Goal: Task Accomplishment & Management: Use online tool/utility

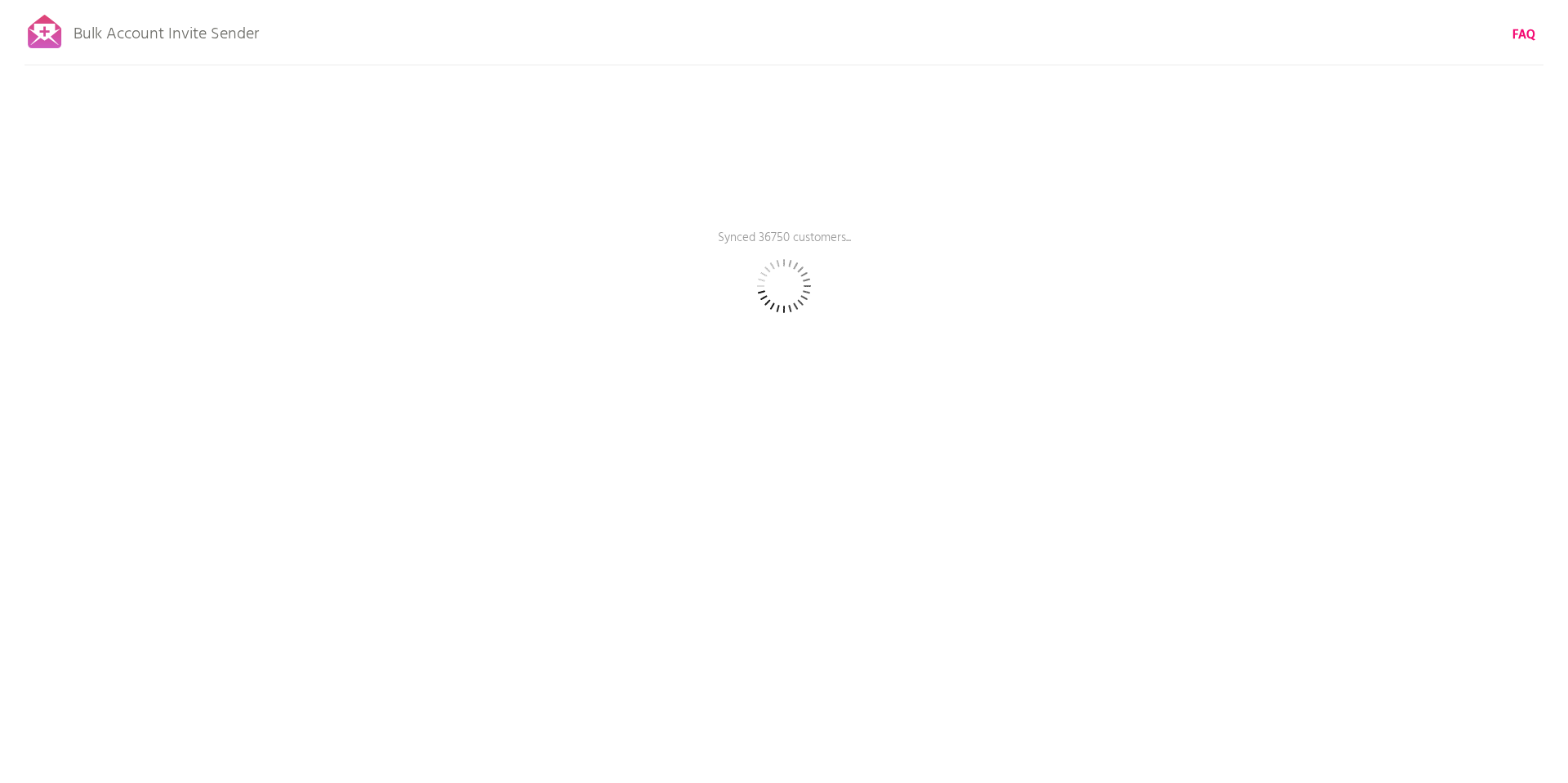
click at [963, 179] on div "Bulk Account Invite Sender FAQ Synced 36750 customers... Pause sending (This ca…" at bounding box center [784, 285] width 1568 height 572
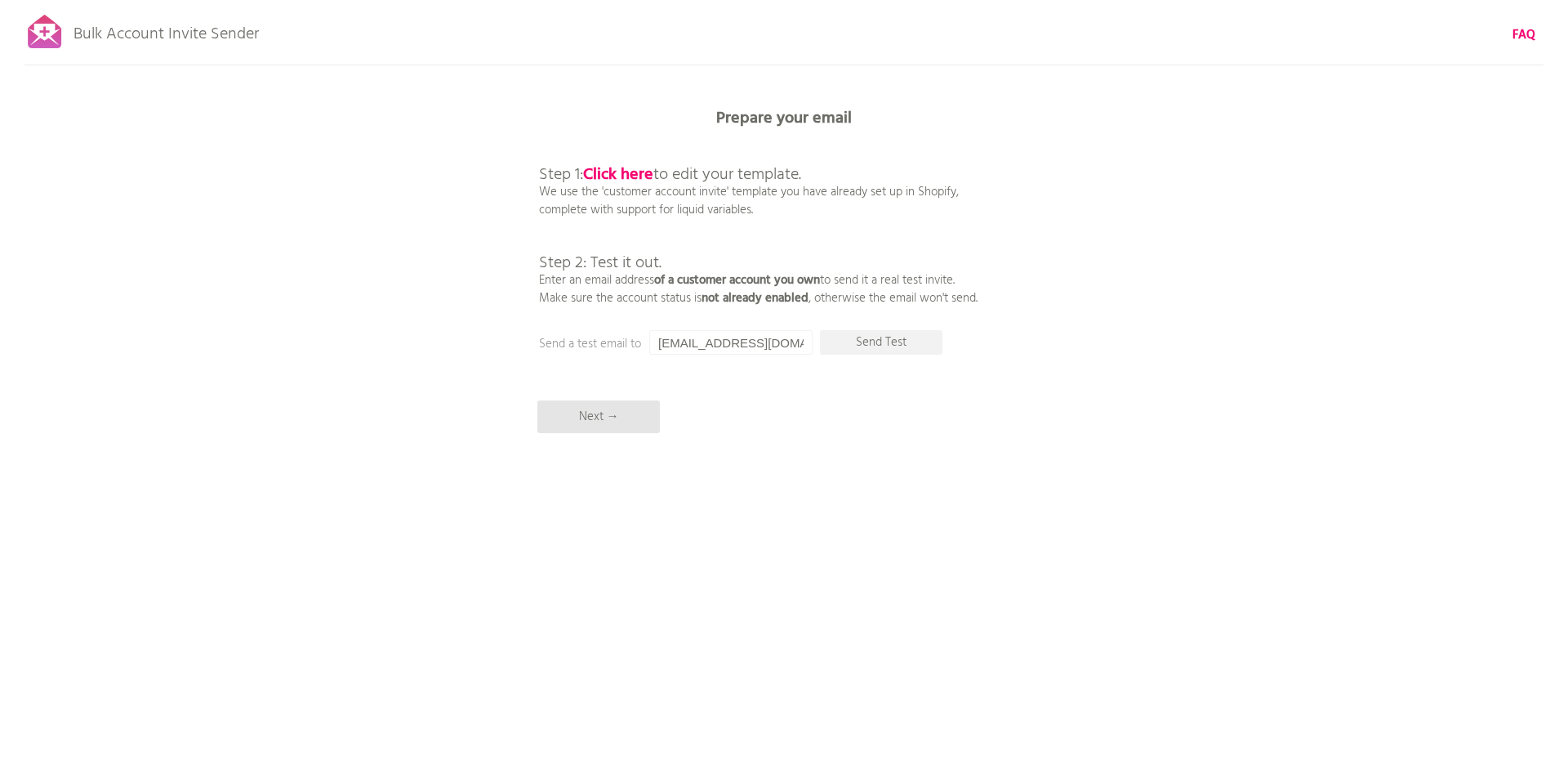
click at [945, 394] on div "Bulk Account Invite Sender FAQ Synced all customers! Pause sending (This can ta…" at bounding box center [784, 285] width 1568 height 572
click at [824, 257] on p "Step 1: Click here to edit your template. We use the 'customer account invite' …" at bounding box center [758, 218] width 438 height 177
click at [1528, 37] on b "FAQ" at bounding box center [1524, 35] width 23 height 20
click at [758, 347] on input "[EMAIL_ADDRESS][DOMAIN_NAME]" at bounding box center [731, 342] width 163 height 24
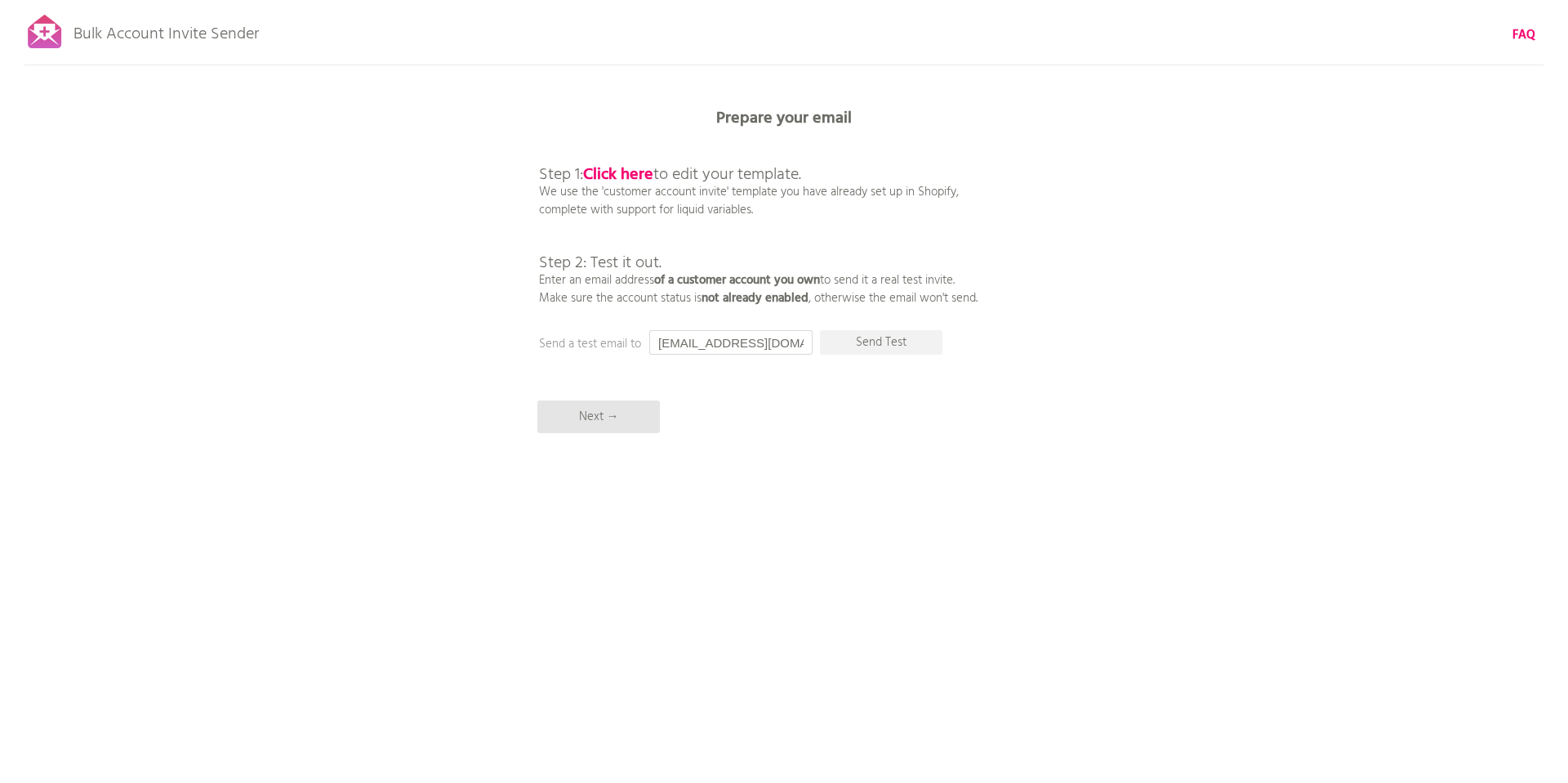
click at [758, 347] on input "[EMAIL_ADDRESS][DOMAIN_NAME]" at bounding box center [731, 342] width 163 height 24
type input "#"
click at [908, 350] on p "Send Test" at bounding box center [880, 342] width 122 height 24
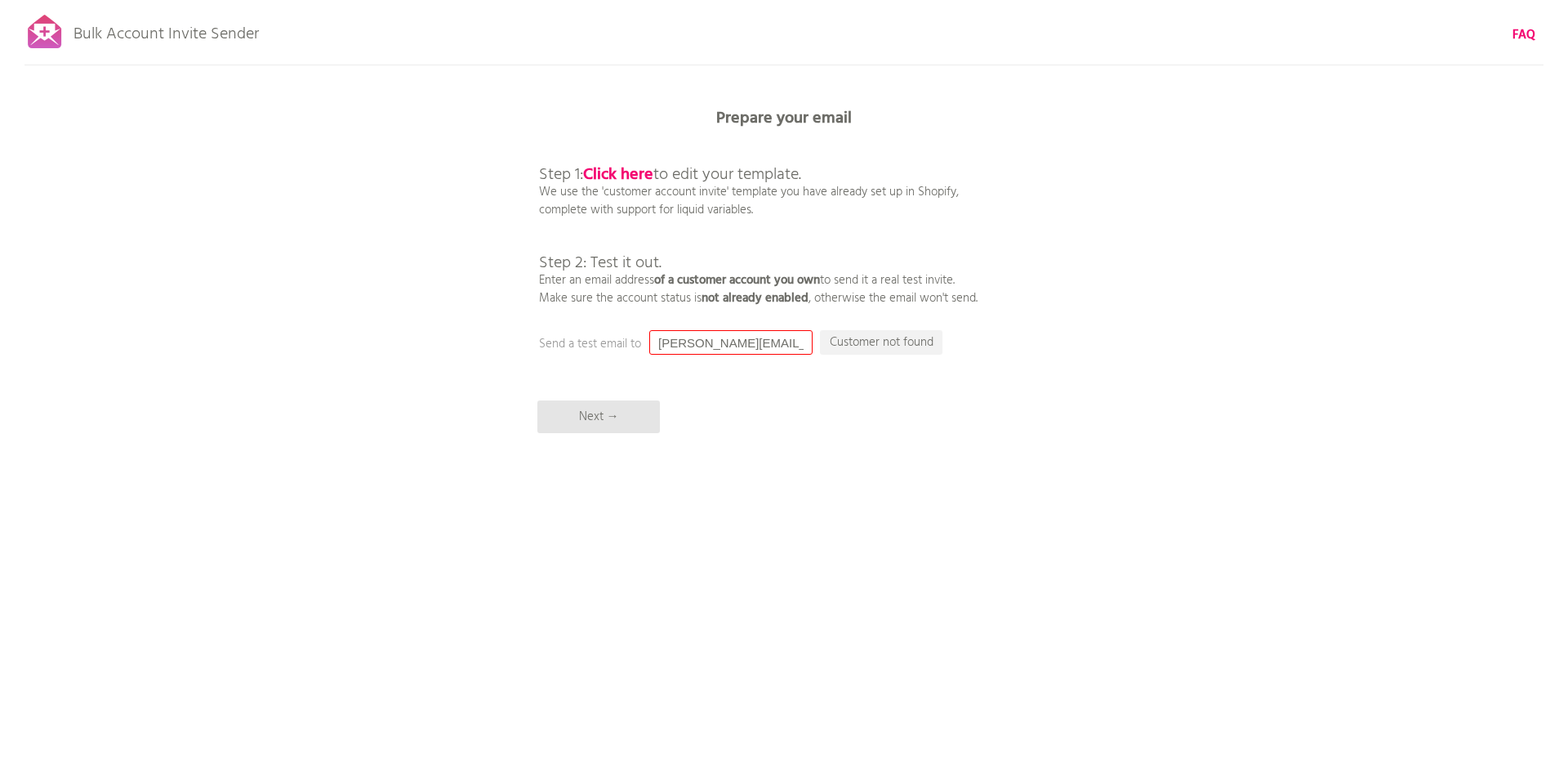
click at [756, 343] on input "[PERSON_NAME][EMAIL_ADDRESS][DOMAIN_NAME]" at bounding box center [731, 342] width 163 height 24
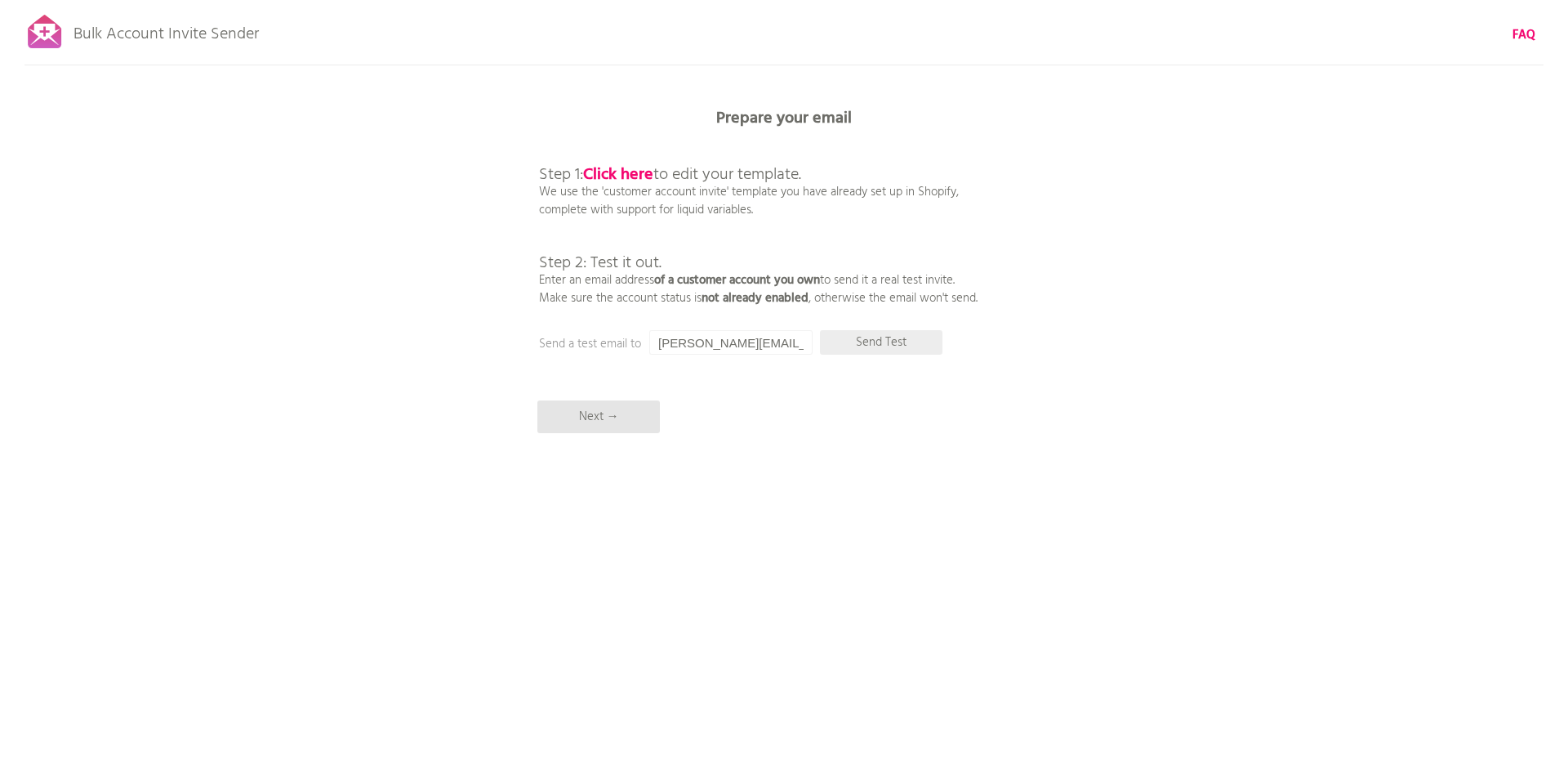
scroll to position [0, 41]
drag, startPoint x: 746, startPoint y: 345, endPoint x: 933, endPoint y: 353, distance: 187.2
click at [933, 0] on div "Prepare your email Step 1: Click here to edit your template. We use the 'custom…" at bounding box center [784, 0] width 1568 height 0
type input "[PERSON_NAME][EMAIL_ADDRESS][DOMAIN_NAME]"
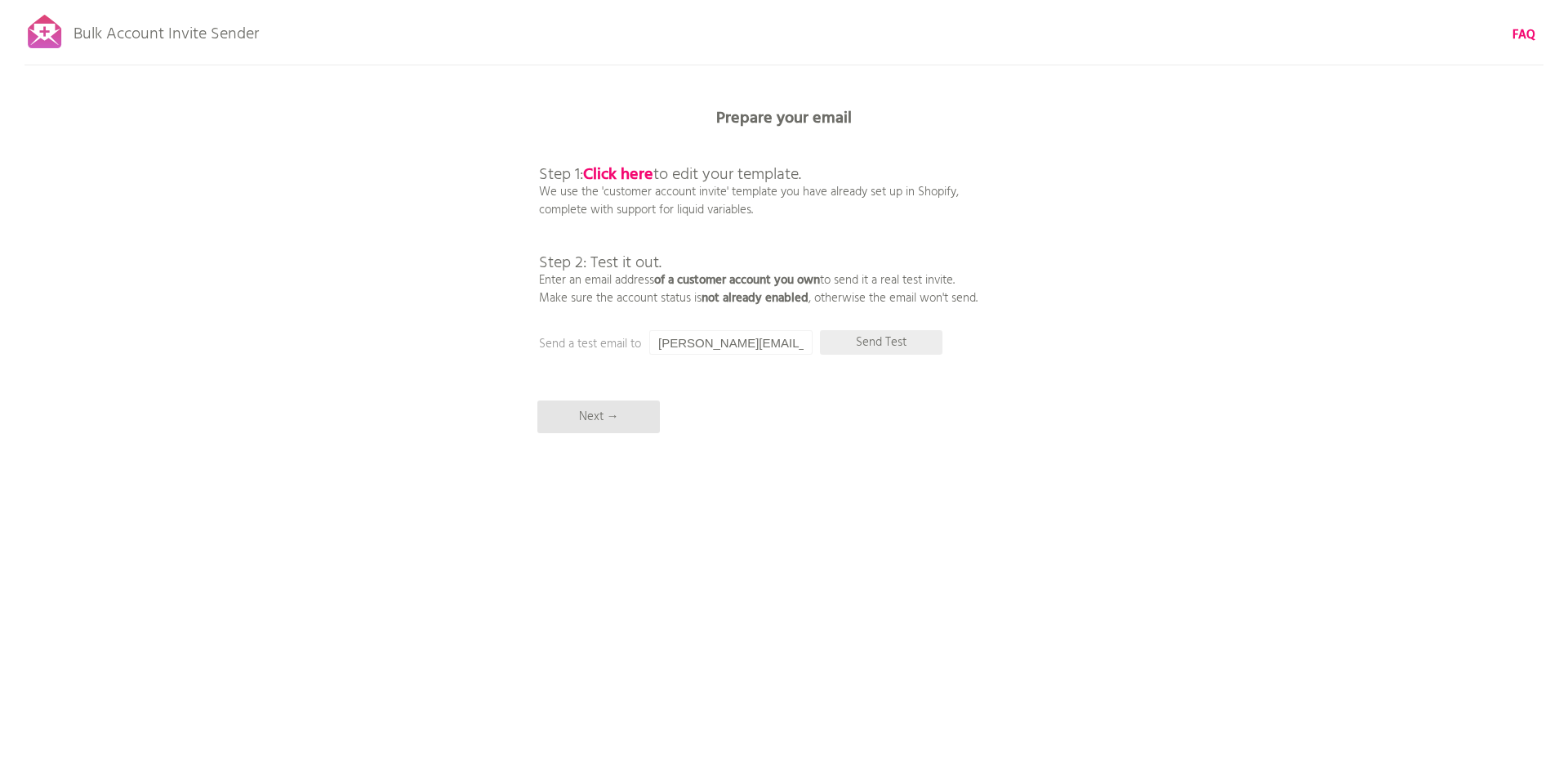
click at [882, 336] on p "Send Test" at bounding box center [880, 342] width 122 height 24
click at [923, 289] on p "Step 1: Click here to edit your template. We use the 'customer account invite' …" at bounding box center [758, 218] width 438 height 177
click at [632, 179] on b "Click here" at bounding box center [619, 175] width 71 height 26
click at [592, 420] on p "Next →" at bounding box center [598, 417] width 122 height 33
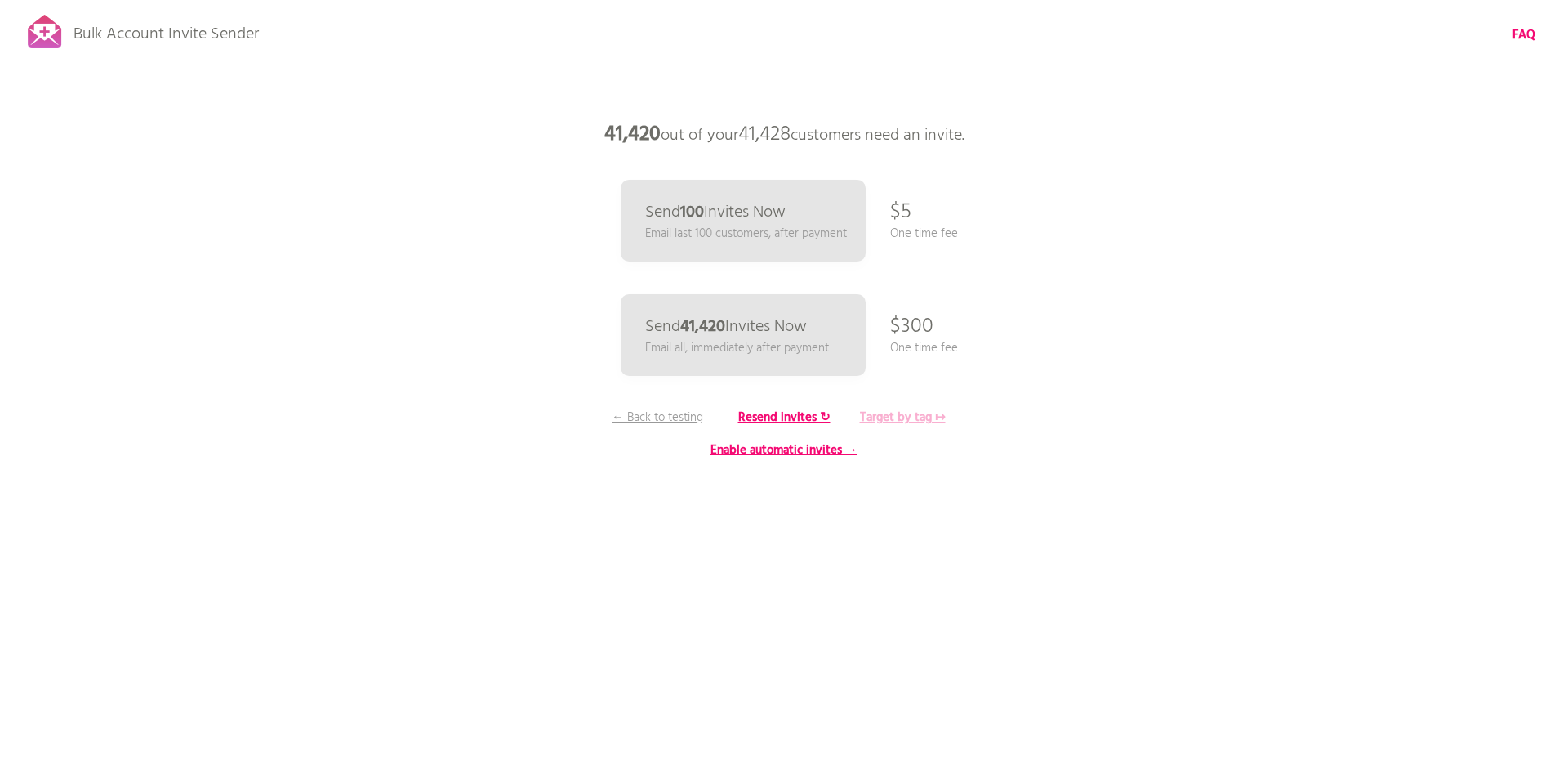
click at [890, 424] on b "Target by tag ↦" at bounding box center [902, 418] width 86 height 20
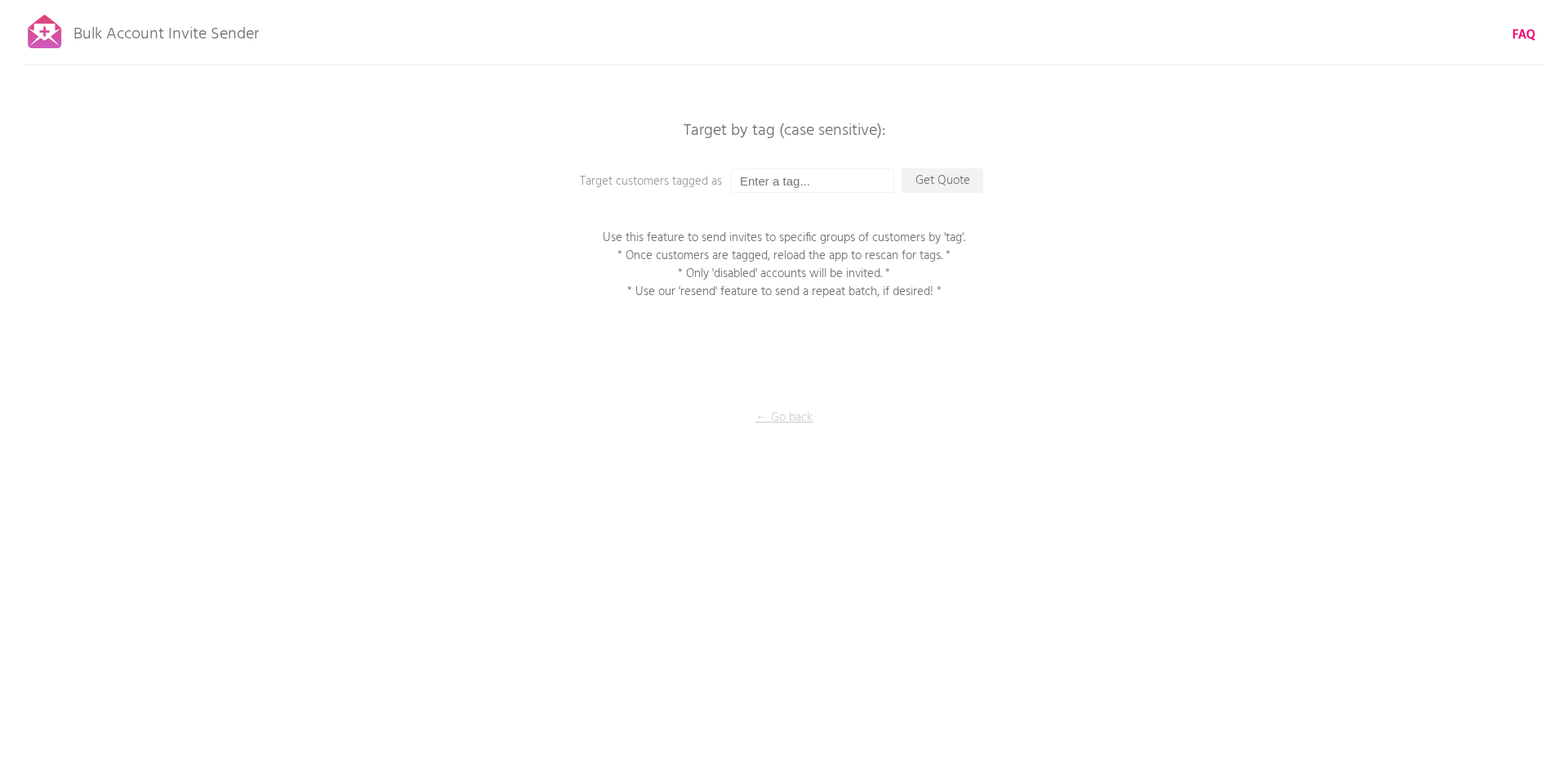
click at [770, 419] on p "← Go back" at bounding box center [784, 418] width 163 height 18
